Goal: Task Accomplishment & Management: Use online tool/utility

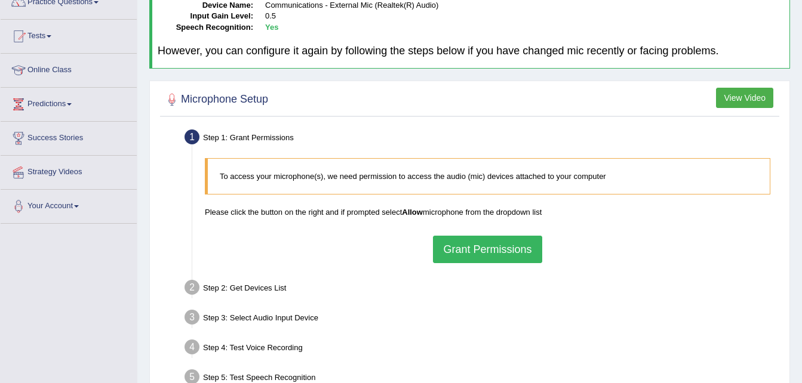
scroll to position [108, 0]
click at [493, 249] on button "Grant Permissions" at bounding box center [487, 248] width 109 height 27
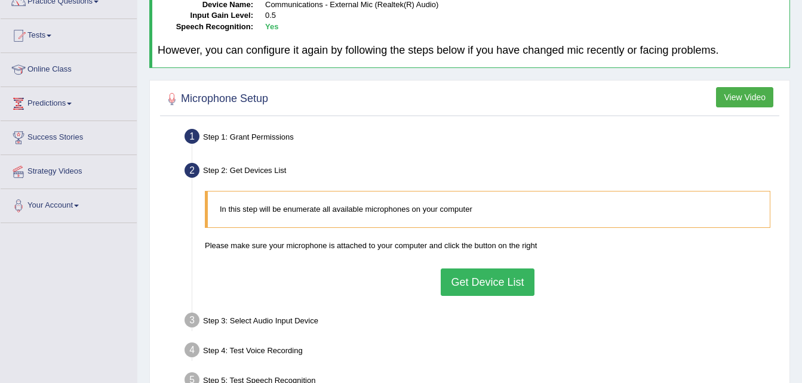
click at [486, 288] on button "Get Device List" at bounding box center [487, 282] width 93 height 27
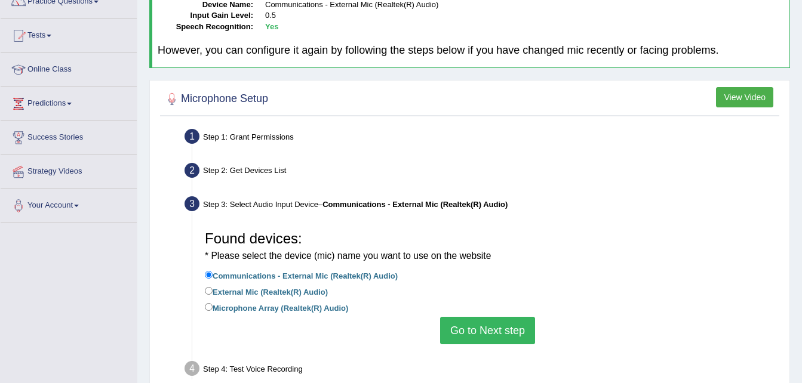
click at [488, 336] on button "Go to Next step" at bounding box center [487, 330] width 95 height 27
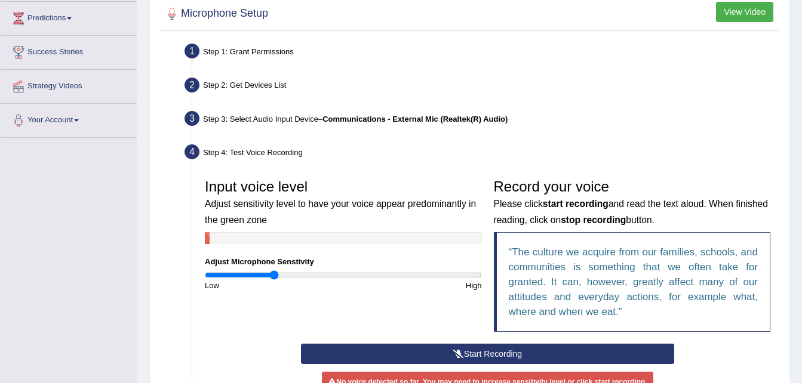
scroll to position [232, 0]
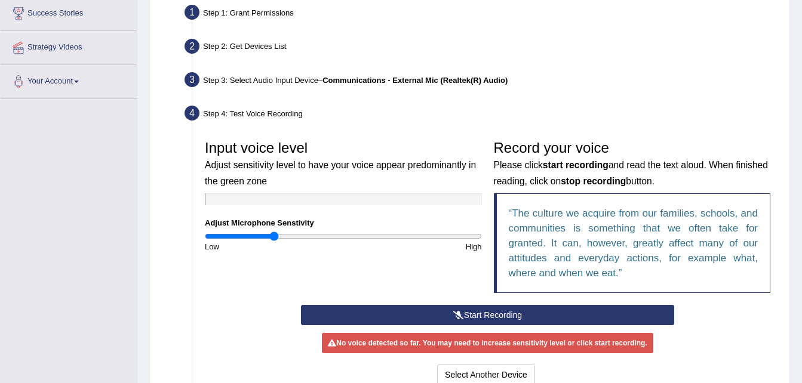
click at [498, 316] on button "Start Recording" at bounding box center [487, 315] width 373 height 20
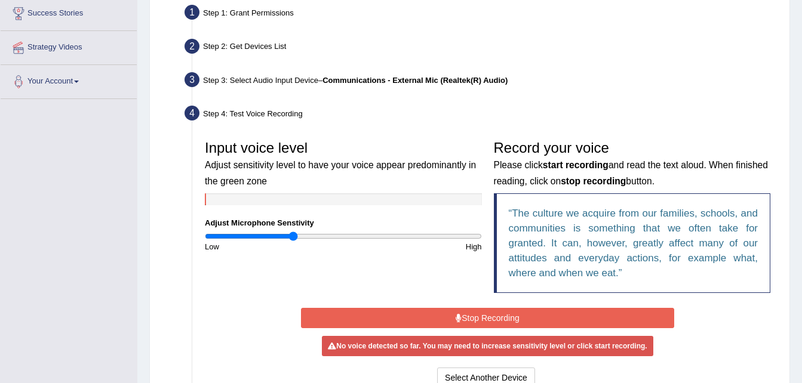
click at [292, 236] on input "range" at bounding box center [343, 237] width 277 height 10
click at [466, 319] on button "Stop Recording" at bounding box center [487, 318] width 373 height 20
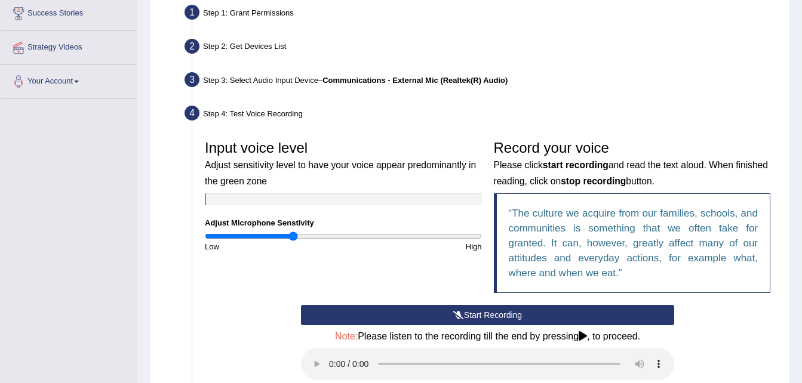
scroll to position [275, 0]
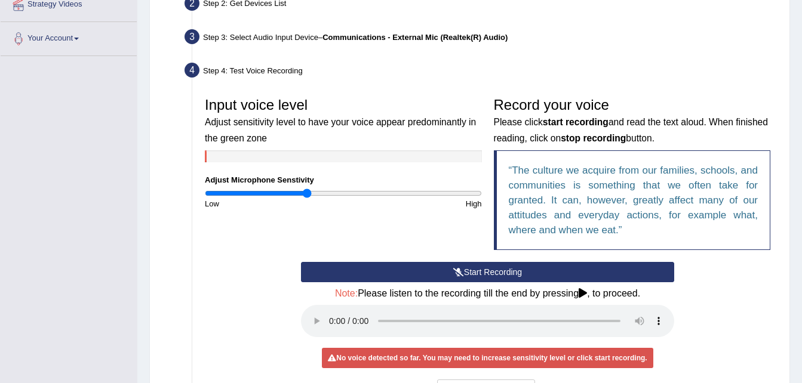
type input "0.74"
click at [306, 193] on input "range" at bounding box center [343, 194] width 277 height 10
click at [474, 268] on button "Start Recording" at bounding box center [487, 272] width 373 height 20
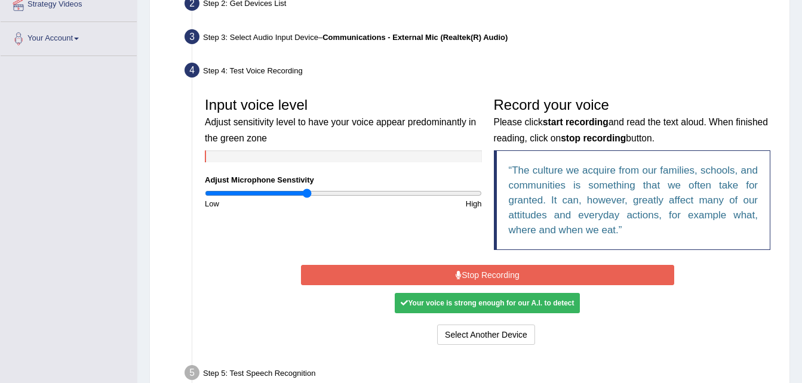
click at [474, 268] on button "Stop Recording" at bounding box center [487, 275] width 373 height 20
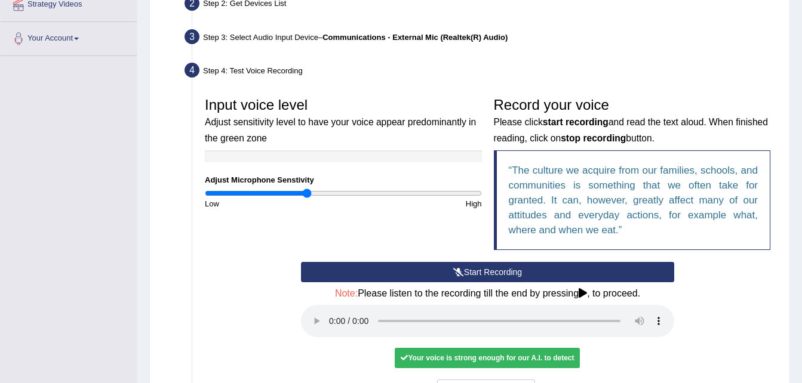
scroll to position [426, 0]
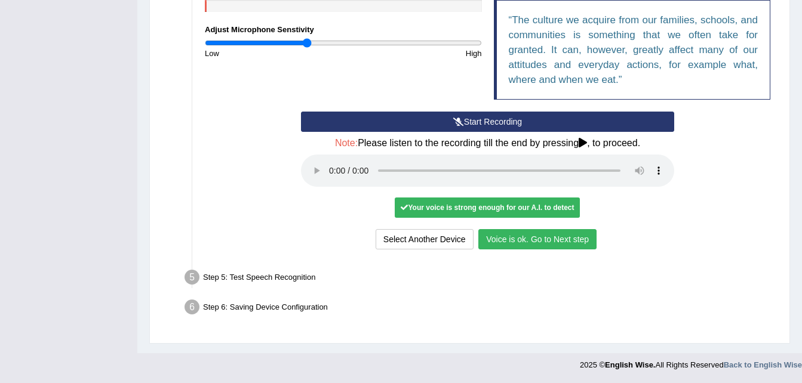
click at [513, 238] on button "Voice is ok. Go to Next step" at bounding box center [537, 239] width 118 height 20
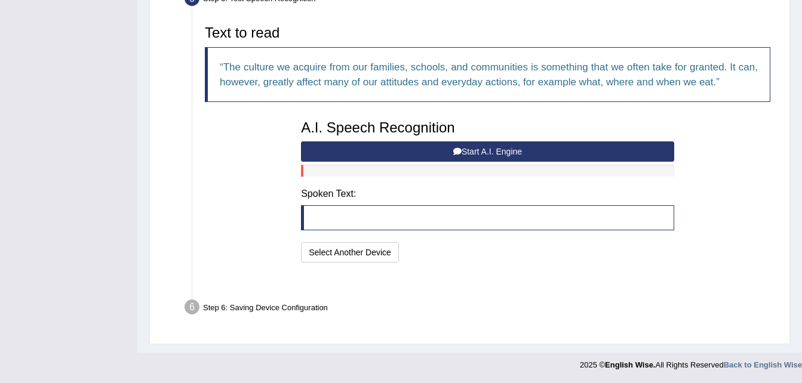
scroll to position [364, 0]
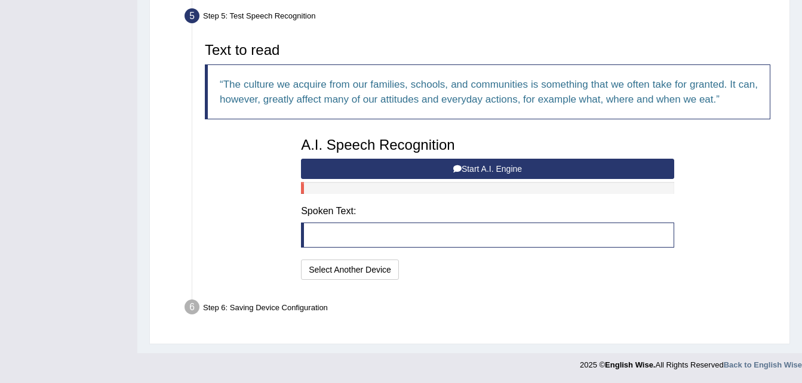
click at [512, 168] on button "Start A.I. Engine" at bounding box center [487, 169] width 373 height 20
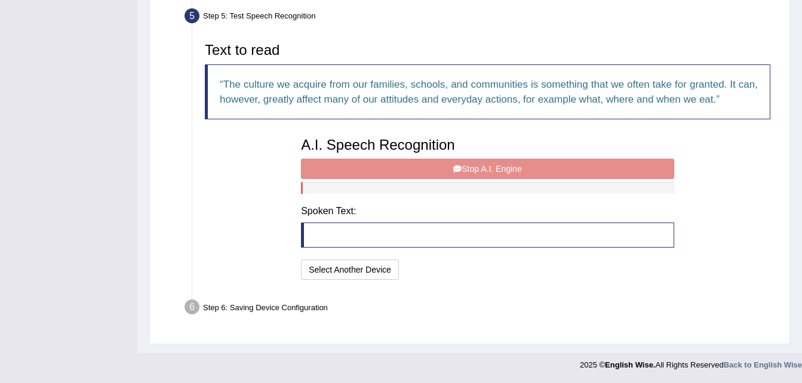
click at [512, 168] on div "A.I. Speech Recognition Start A.I. Engine Stop A.I. Engine Note: Please listen …" at bounding box center [487, 207] width 385 height 152
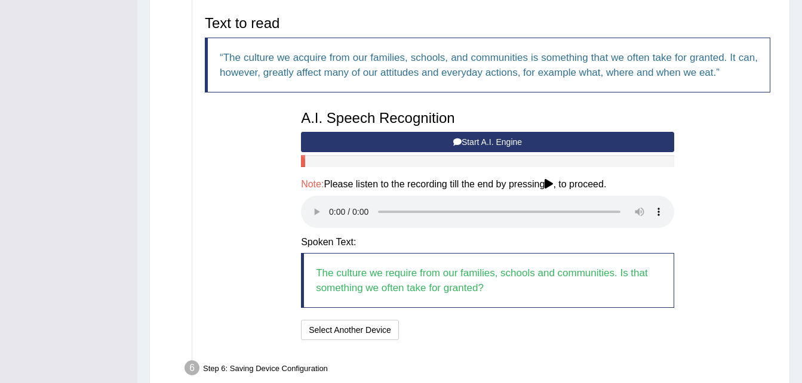
scroll to position [379, 0]
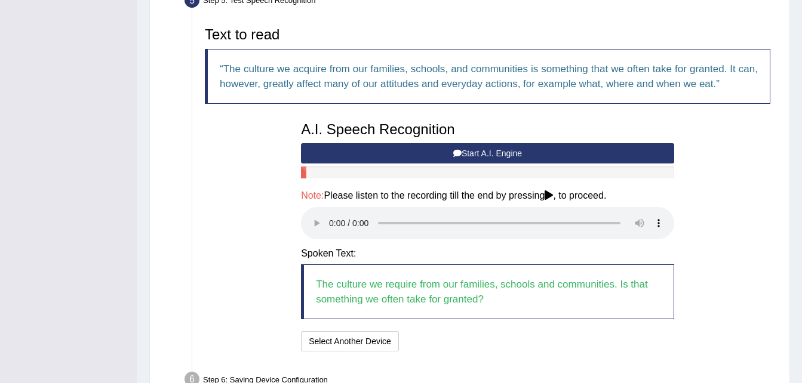
click at [489, 154] on button "Start A.I. Engine" at bounding box center [487, 153] width 373 height 20
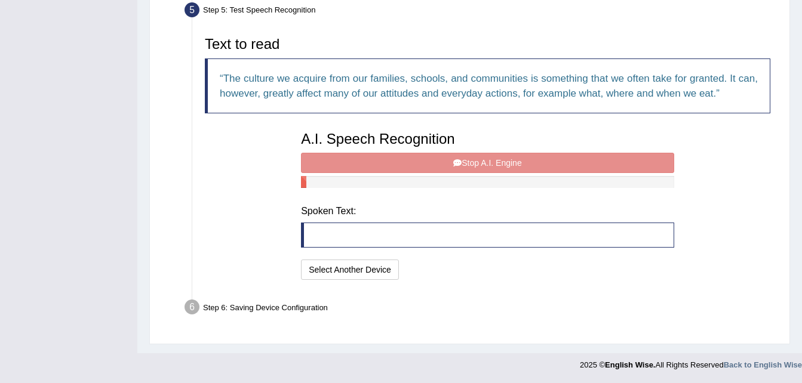
scroll to position [364, 0]
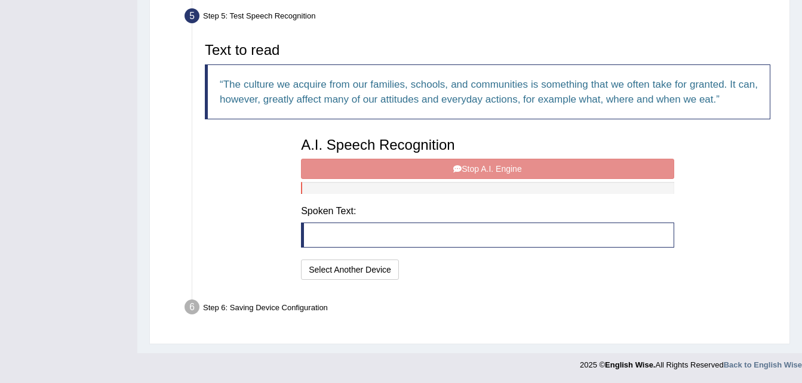
click at [489, 170] on div "A.I. Speech Recognition Start A.I. Engine Stop A.I. Engine Note: Please listen …" at bounding box center [487, 207] width 385 height 152
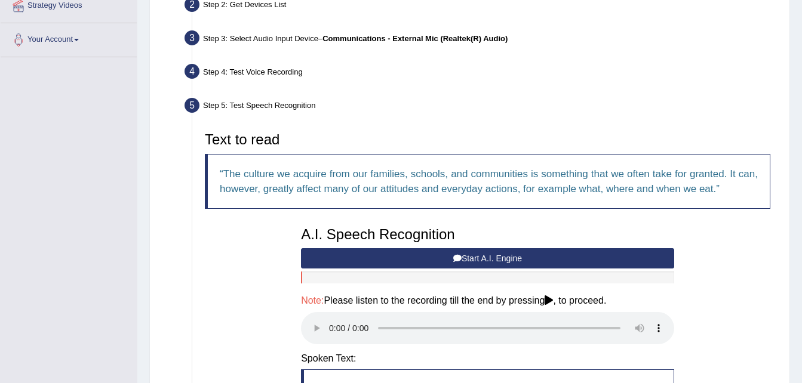
scroll to position [451, 0]
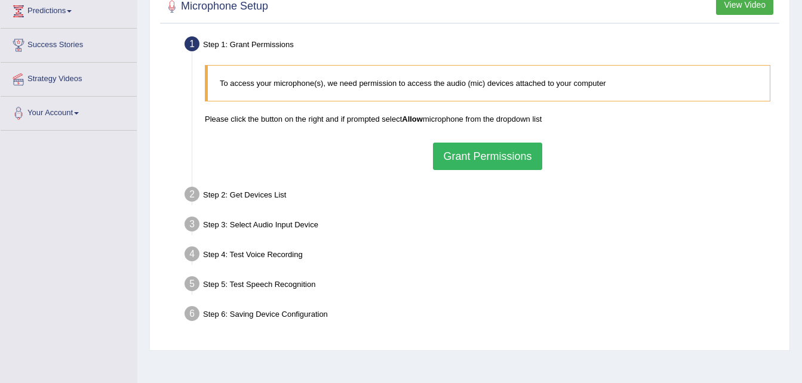
scroll to position [201, 0]
click at [475, 160] on button "Grant Permissions" at bounding box center [487, 155] width 109 height 27
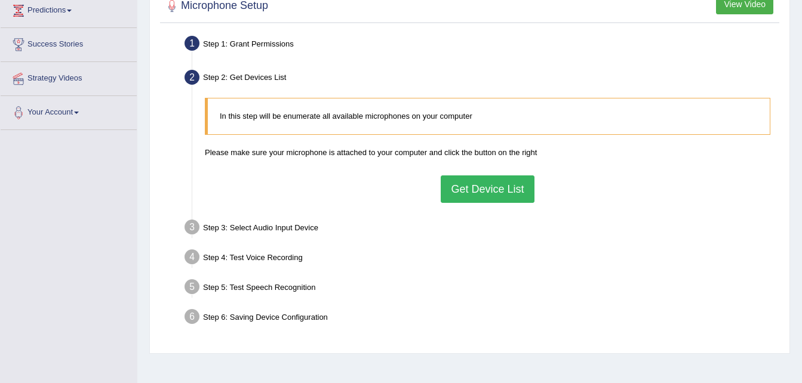
click at [479, 188] on button "Get Device List" at bounding box center [487, 189] width 93 height 27
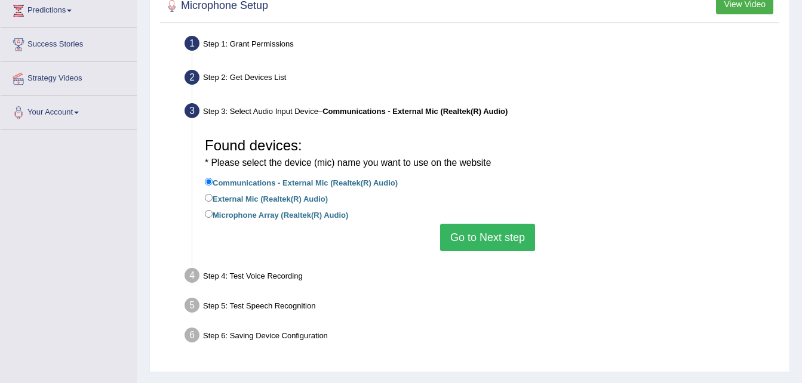
click at [485, 241] on button "Go to Next step" at bounding box center [487, 237] width 95 height 27
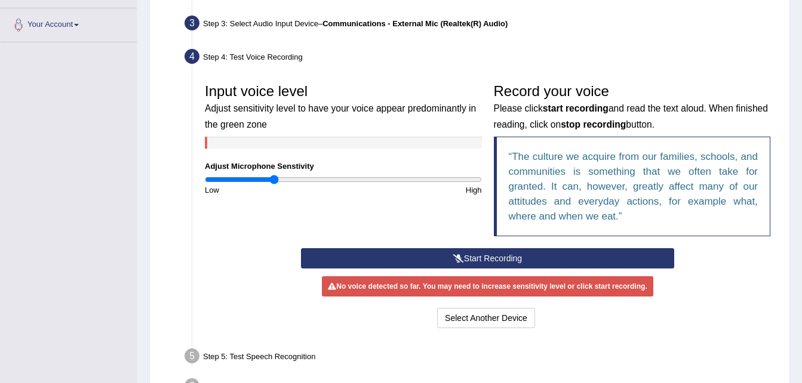
scroll to position [290, 0]
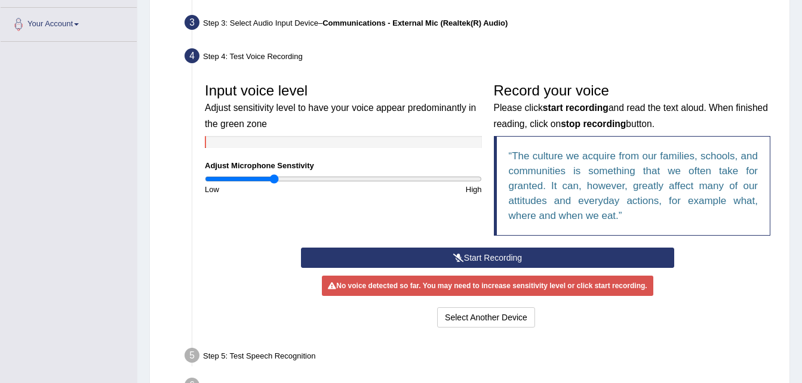
click at [481, 262] on button "Start Recording" at bounding box center [487, 258] width 373 height 20
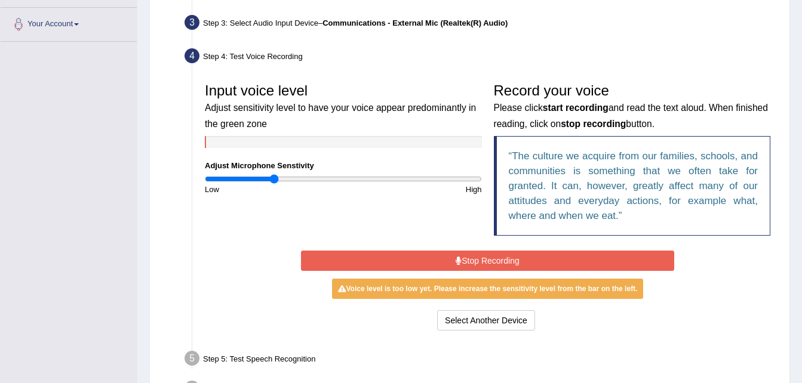
click at [481, 262] on button "Stop Recording" at bounding box center [487, 261] width 373 height 20
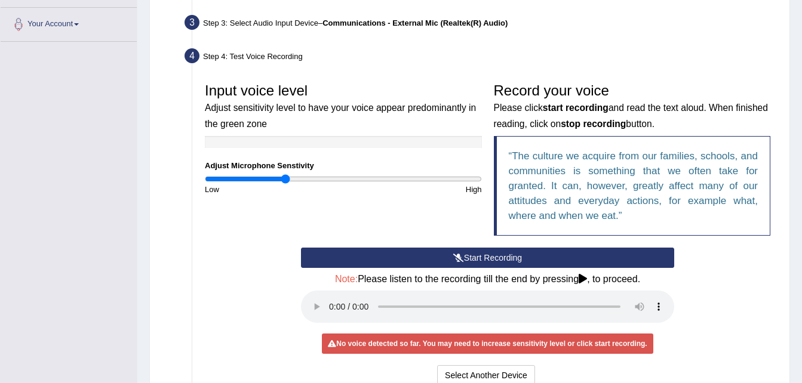
click at [286, 180] on input "range" at bounding box center [343, 179] width 277 height 10
click at [294, 180] on input "range" at bounding box center [343, 179] width 277 height 10
type input "0.68"
click at [300, 180] on input "range" at bounding box center [343, 179] width 277 height 10
click at [480, 258] on button "Start Recording" at bounding box center [487, 258] width 373 height 20
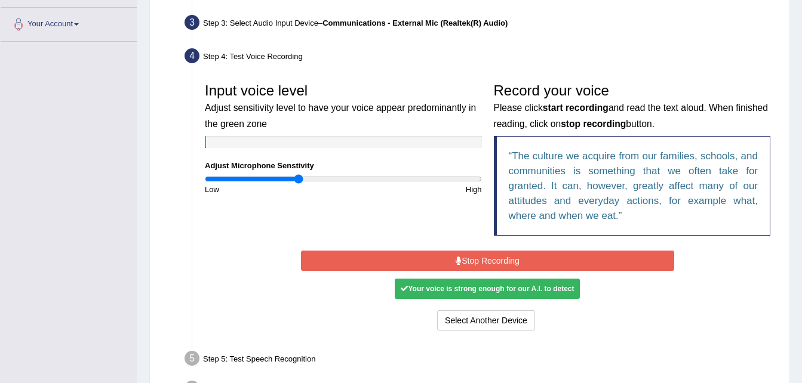
click at [480, 258] on button "Stop Recording" at bounding box center [487, 261] width 373 height 20
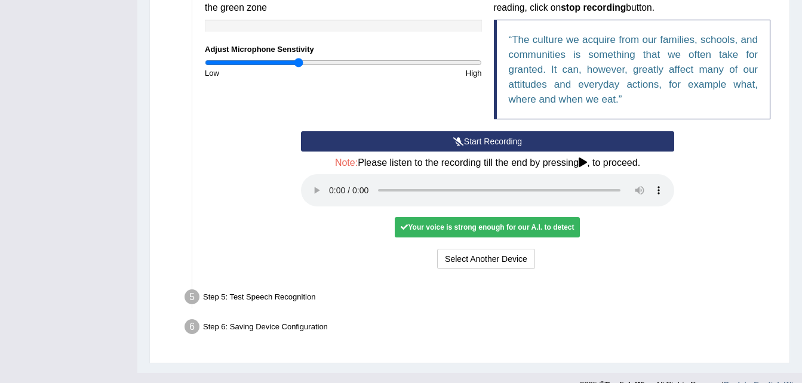
scroll to position [407, 0]
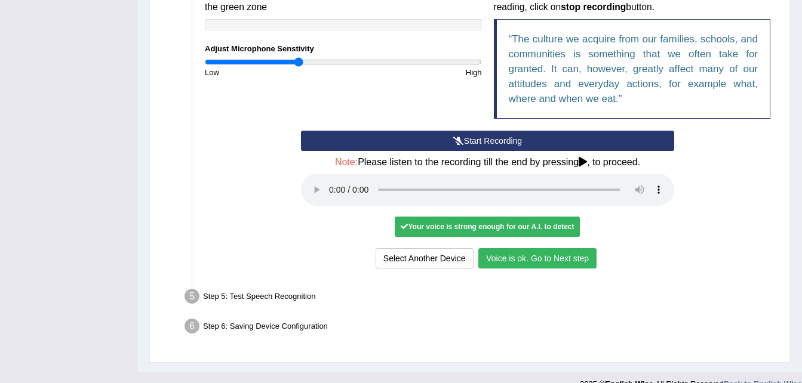
click at [527, 263] on button "Voice is ok. Go to Next step" at bounding box center [537, 258] width 118 height 20
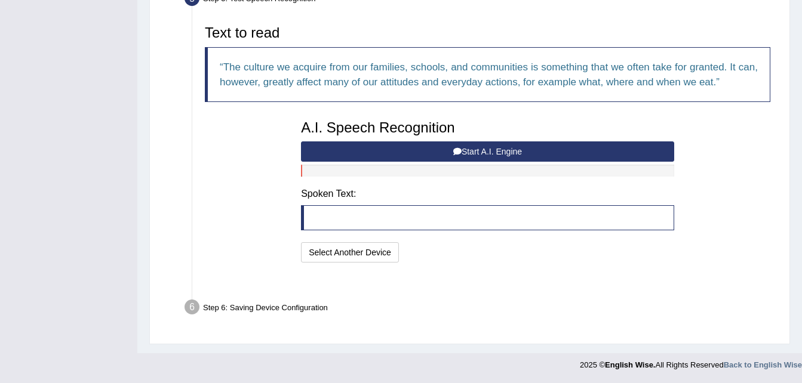
scroll to position [364, 0]
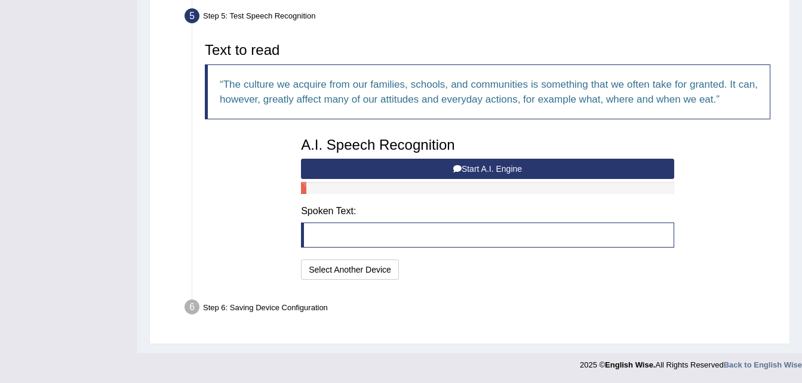
click at [507, 167] on button "Start A.I. Engine" at bounding box center [487, 169] width 373 height 20
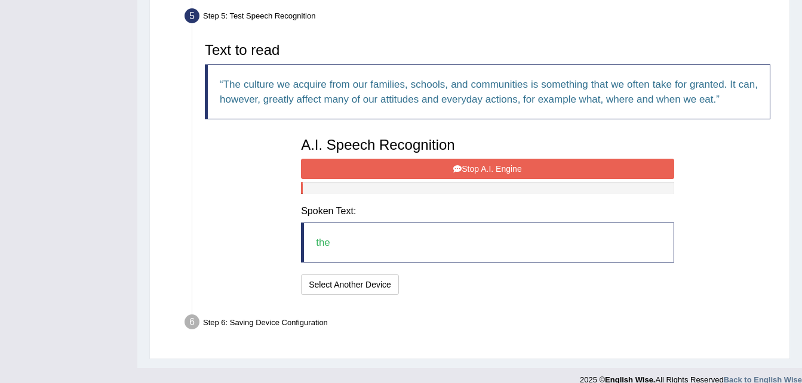
click at [507, 167] on button "Stop A.I. Engine" at bounding box center [487, 169] width 373 height 20
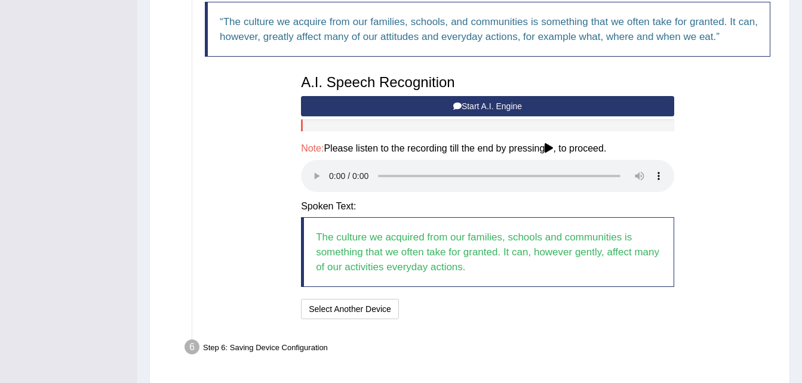
scroll to position [466, 0]
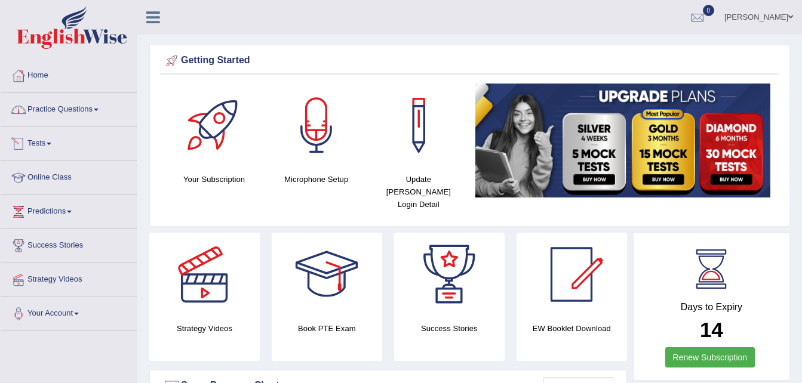
click at [54, 145] on link "Tests" at bounding box center [69, 142] width 136 height 30
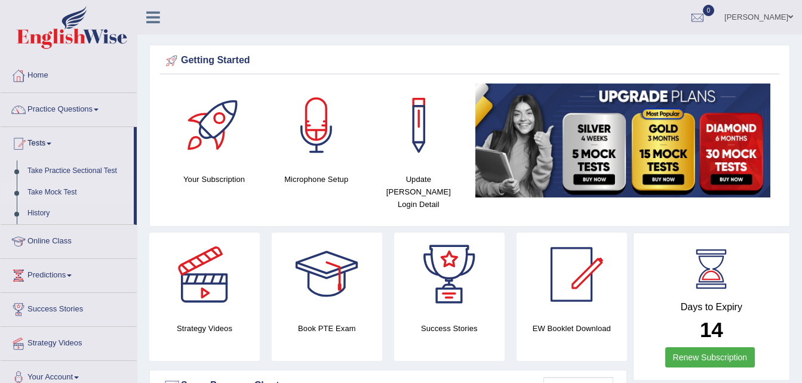
click at [55, 189] on link "Take Mock Test" at bounding box center [78, 192] width 112 height 21
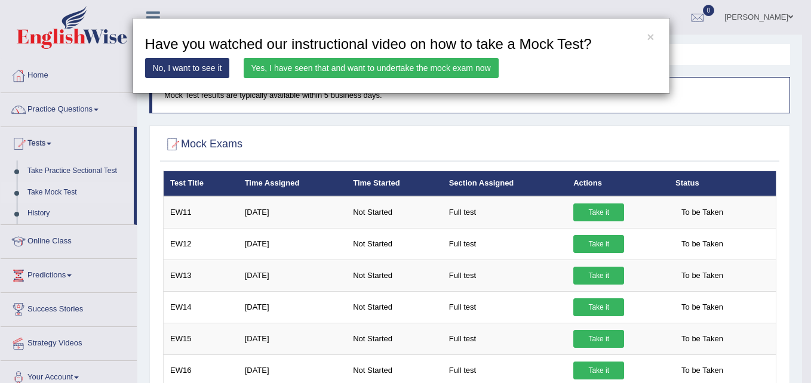
click at [469, 70] on link "Yes, I have seen that and want to undertake the mock exam now" at bounding box center [371, 68] width 255 height 20
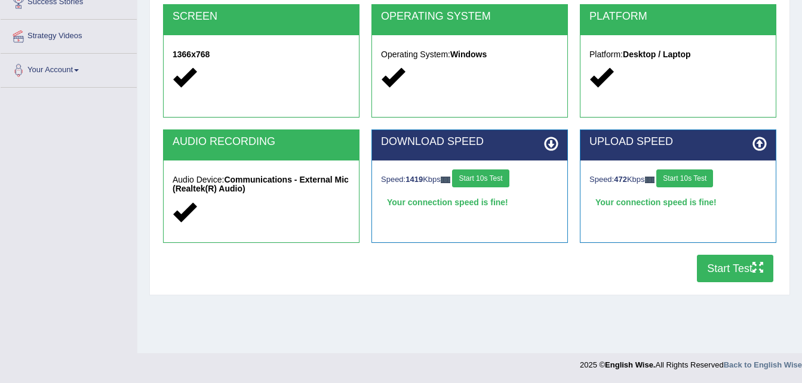
click at [496, 184] on button "Start 10s Test" at bounding box center [480, 179] width 57 height 18
click at [735, 271] on button "Start Test" at bounding box center [735, 268] width 76 height 27
